Goal: Book appointment/travel/reservation

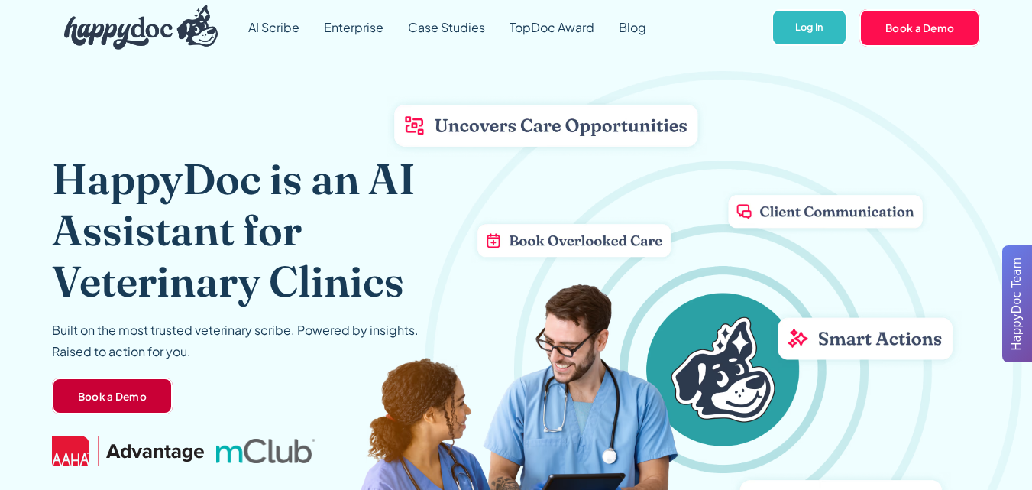
click at [102, 408] on link "Book a Demo" at bounding box center [112, 395] width 121 height 37
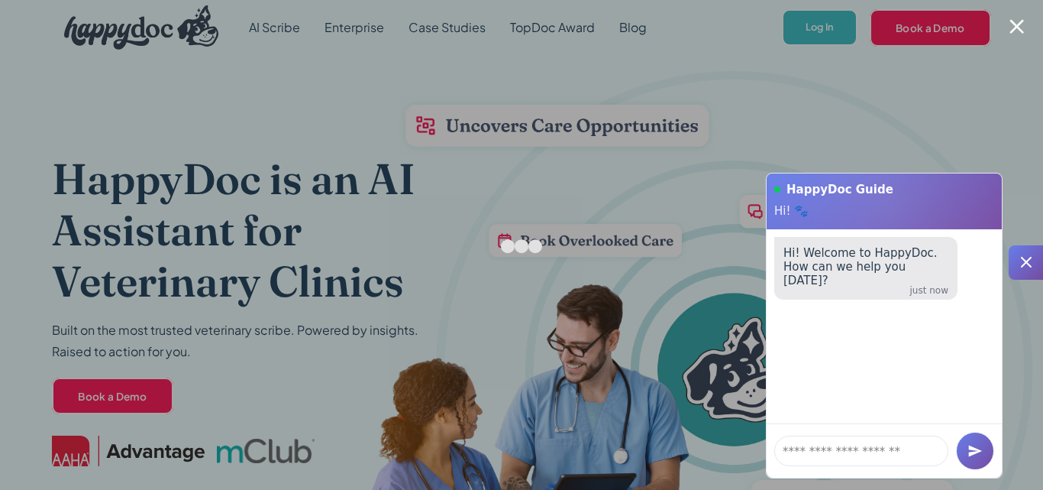
click at [1031, 257] on icon at bounding box center [1026, 262] width 18 height 18
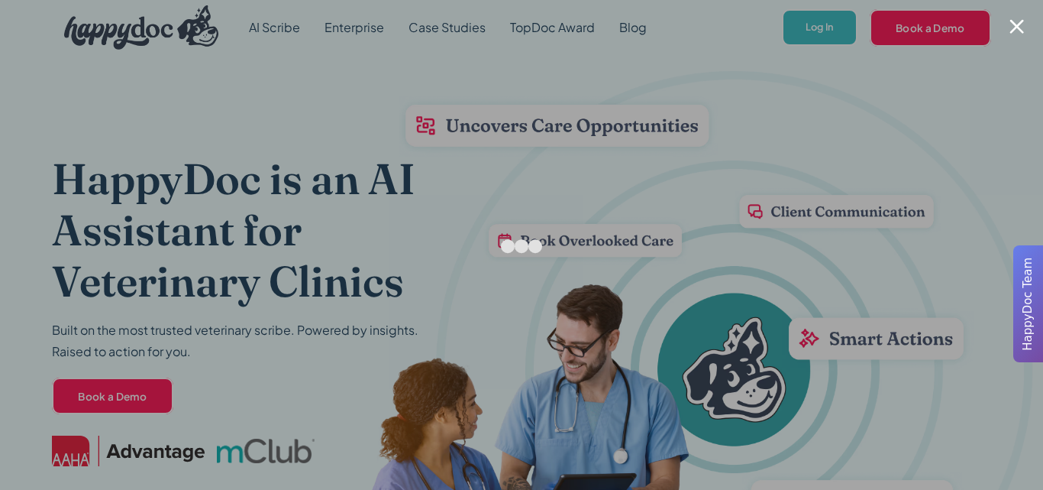
click at [969, 113] on div at bounding box center [521, 245] width 1043 height 490
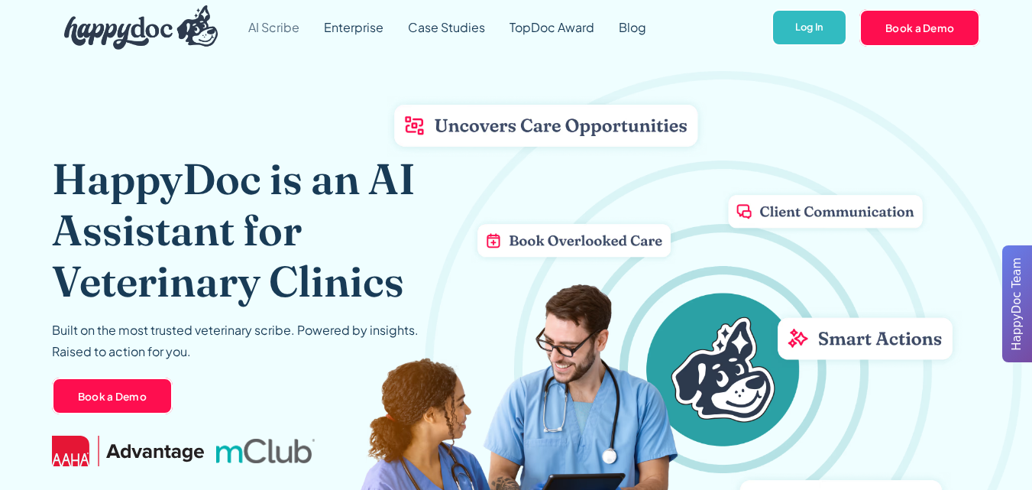
click at [295, 31] on link "AI Scribe" at bounding box center [274, 27] width 76 height 55
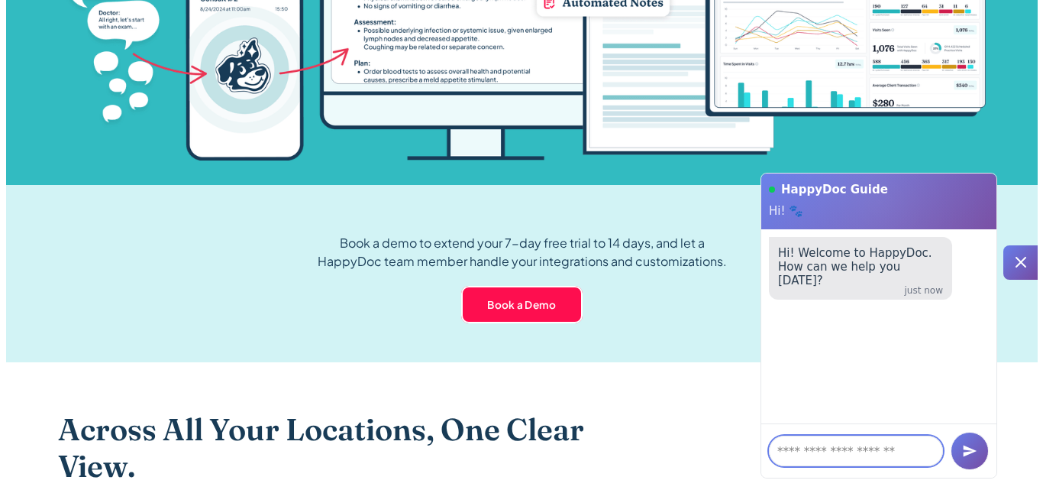
scroll to position [1662, 0]
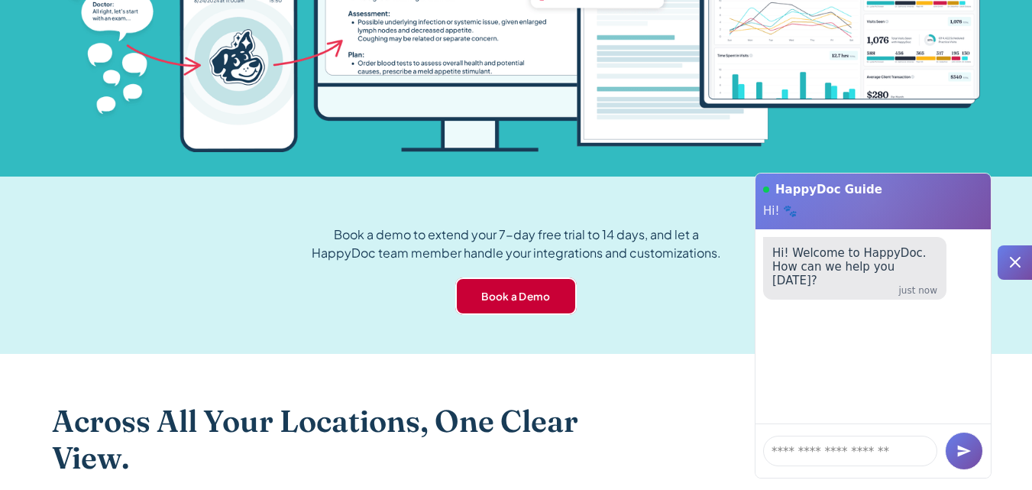
click at [499, 296] on link "Book a Demo" at bounding box center [515, 295] width 121 height 37
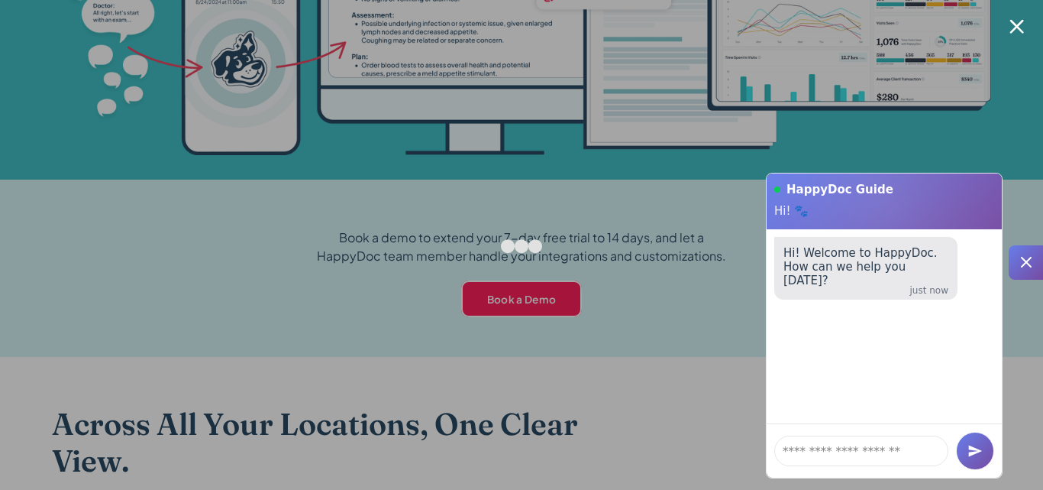
click at [1030, 264] on icon at bounding box center [1026, 262] width 18 height 18
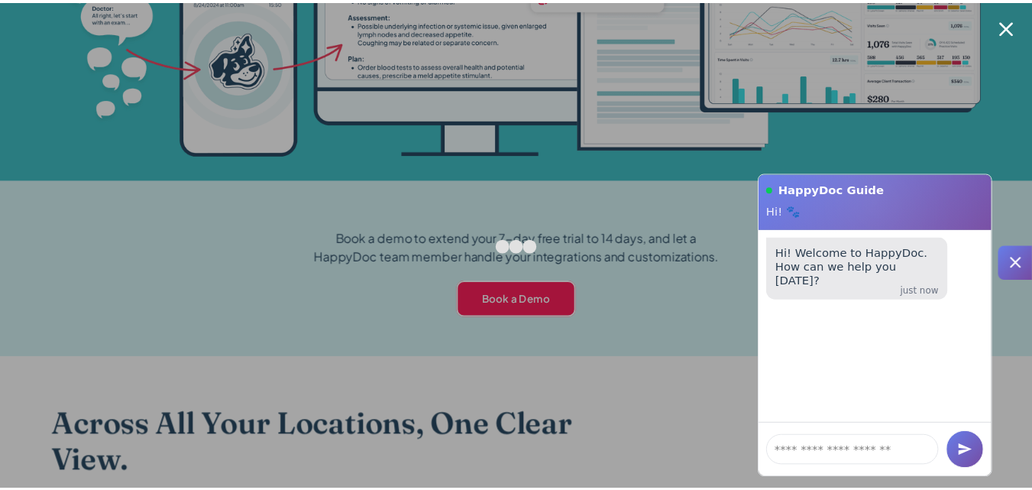
scroll to position [0, 0]
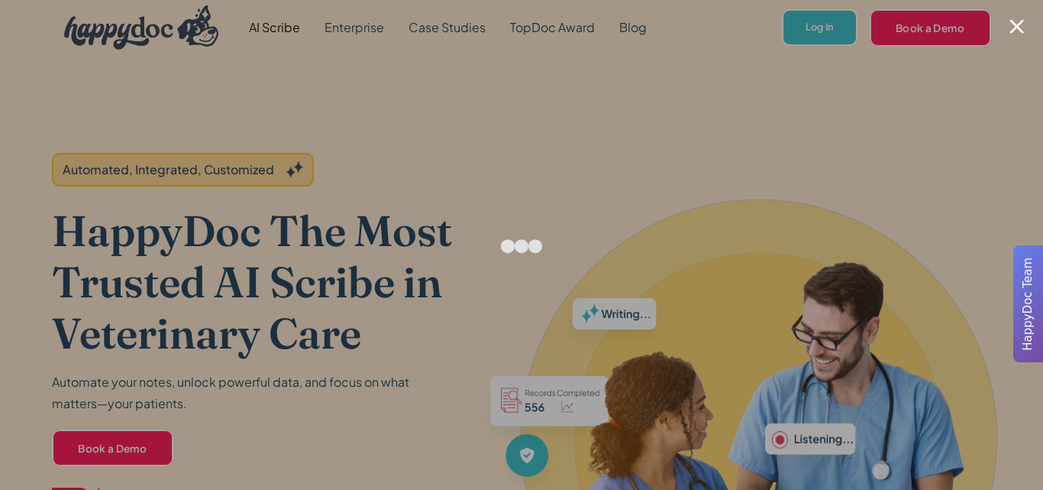
click at [1023, 23] on div at bounding box center [1017, 26] width 15 height 15
